Goal: Browse casually

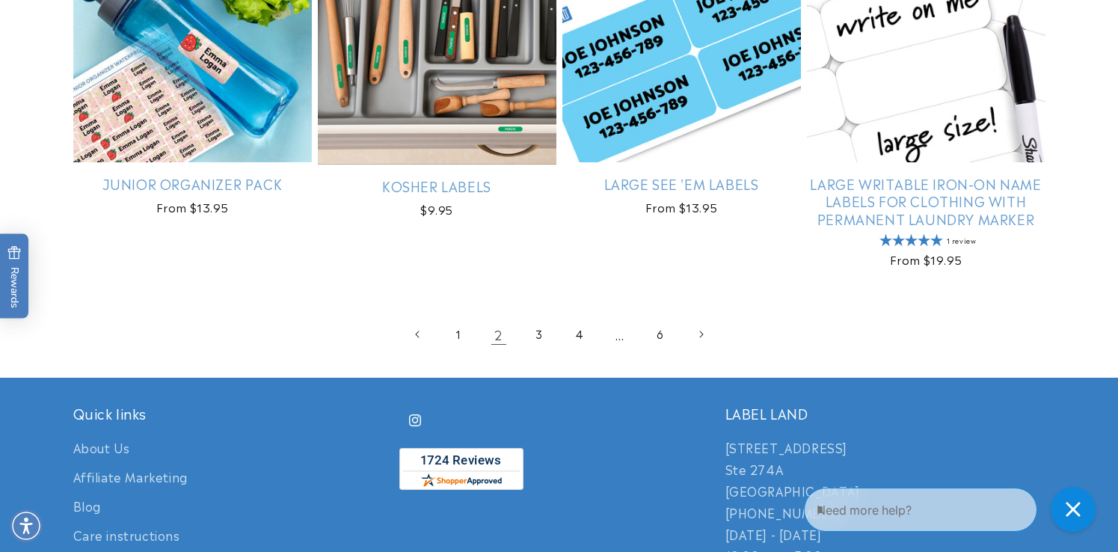
scroll to position [3408, 0]
